Goal: Find specific page/section: Find specific page/section

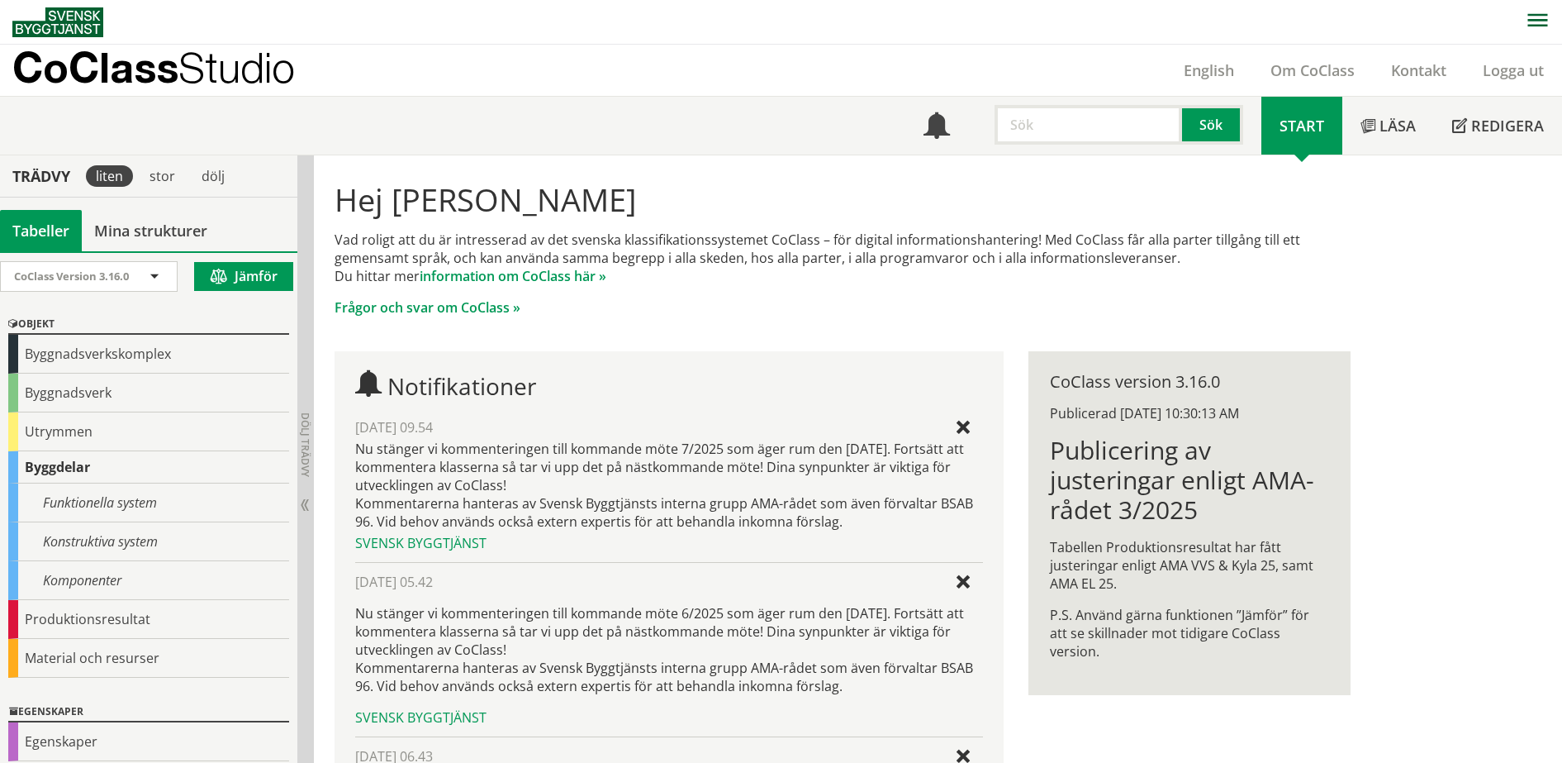
click at [1490, 337] on div "Hej [PERSON_NAME] Vad roligt att du är intresserad av det svenska klassifikatio…" at bounding box center [938, 583] width 1248 height 857
click at [1123, 124] on input "text" at bounding box center [1089, 125] width 188 height 40
type input "va-ledning"
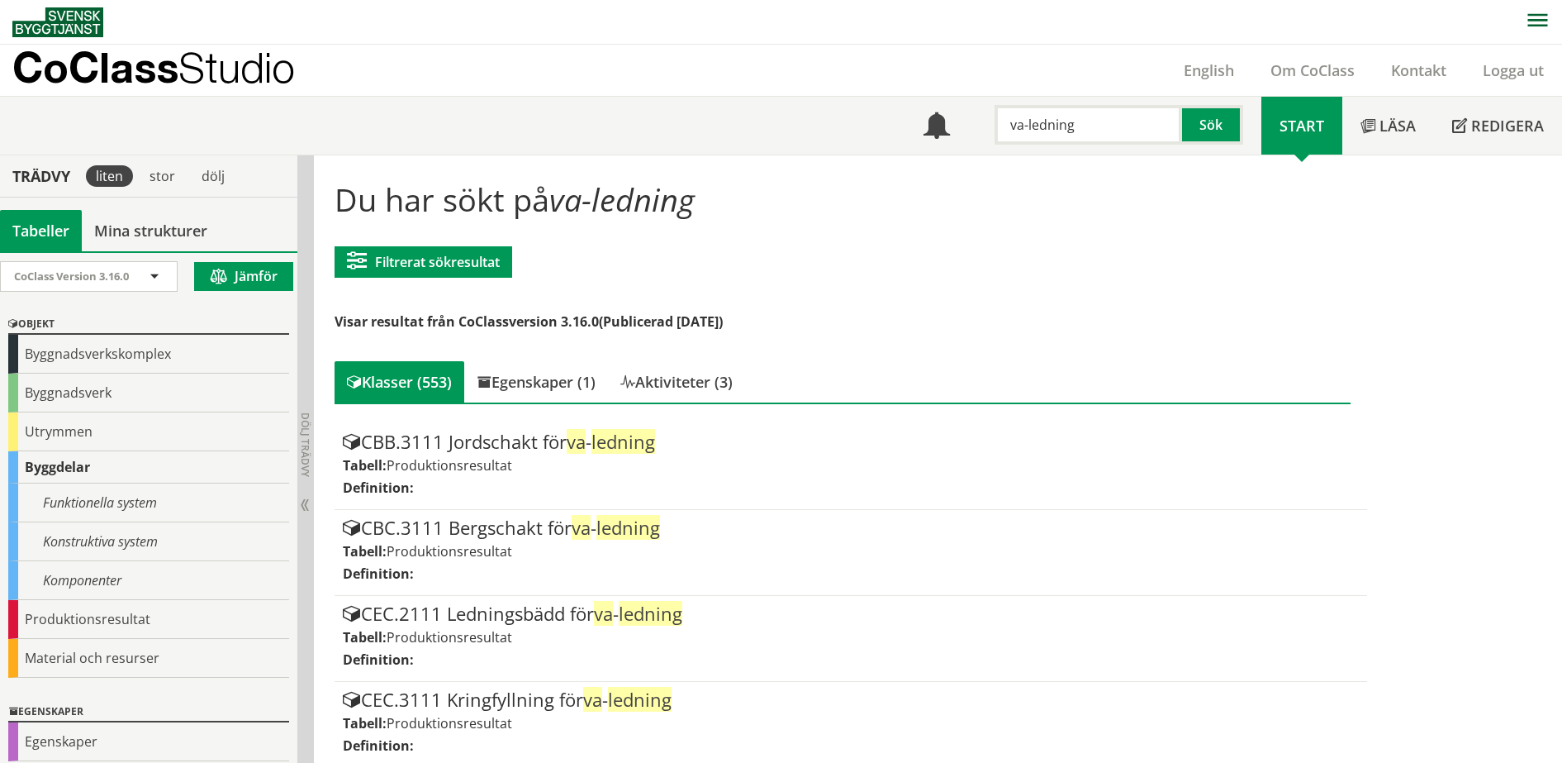
click at [141, 68] on p "CoClass Studio" at bounding box center [153, 67] width 283 height 19
